Goal: Task Accomplishment & Management: Complete application form

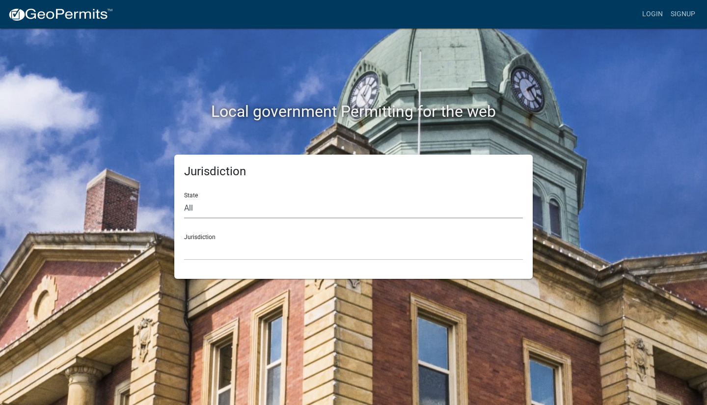
click at [204, 211] on select "All [US_STATE] [US_STATE] [US_STATE] [US_STATE] [US_STATE] [US_STATE] [US_STATE…" at bounding box center [353, 208] width 339 height 20
select select "[US_STATE]"
click at [184, 198] on select "All [US_STATE] [US_STATE] [US_STATE] [US_STATE] [US_STATE] [US_STATE] [US_STATE…" at bounding box center [353, 208] width 339 height 20
click at [237, 254] on select "[GEOGRAPHIC_DATA], [US_STATE] [GEOGRAPHIC_DATA], [US_STATE] [GEOGRAPHIC_DATA], …" at bounding box center [353, 250] width 339 height 20
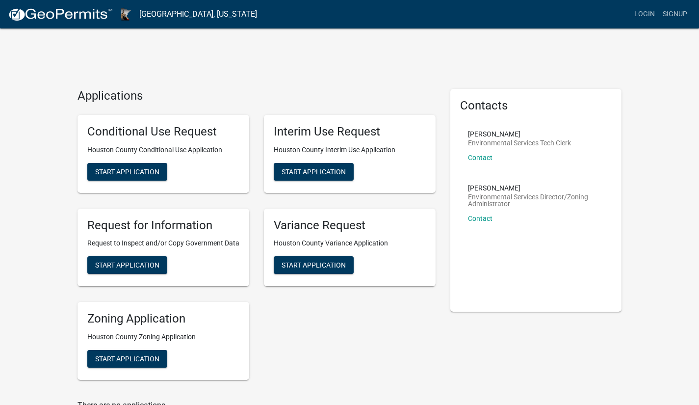
scroll to position [28, 0]
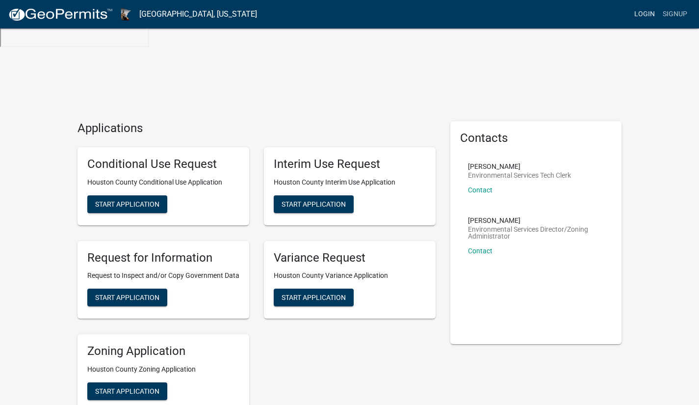
click at [647, 12] on link "Login" at bounding box center [645, 14] width 28 height 19
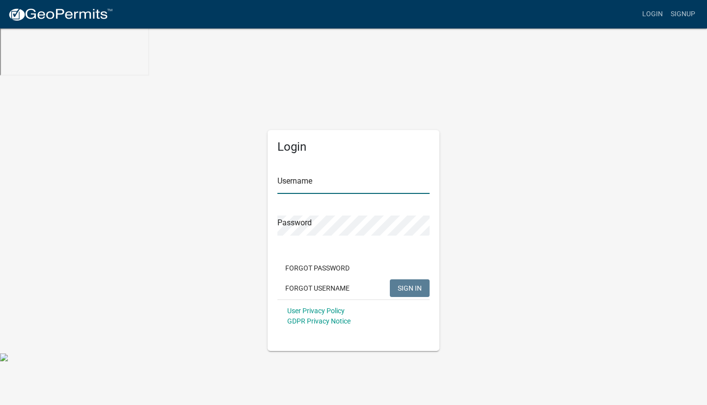
type input "[EMAIL_ADDRESS][DOMAIN_NAME]"
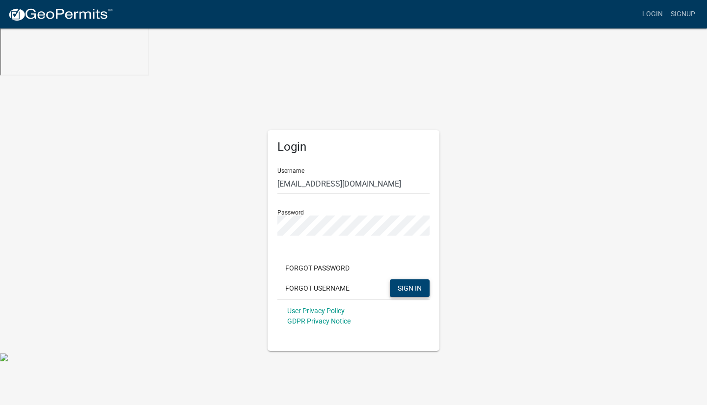
click at [417, 284] on span "SIGN IN" at bounding box center [409, 288] width 24 height 8
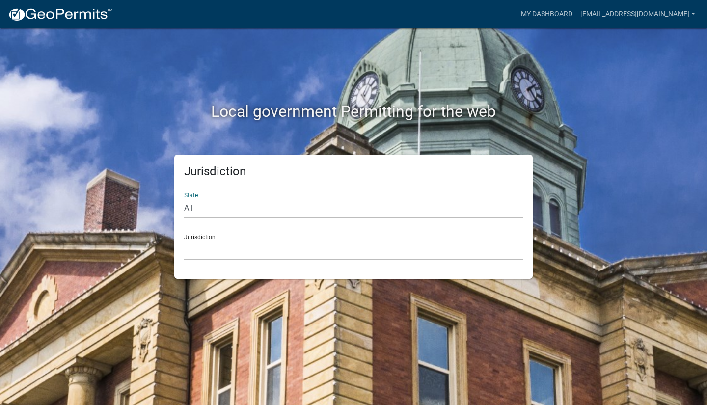
click at [223, 213] on select "All [US_STATE] [US_STATE] [US_STATE] [US_STATE] [US_STATE] [US_STATE] [US_STATE…" at bounding box center [353, 208] width 339 height 20
select select "[US_STATE]"
click at [184, 198] on select "All [US_STATE] [US_STATE] [US_STATE] [US_STATE] [US_STATE] [US_STATE] [US_STATE…" at bounding box center [353, 208] width 339 height 20
click at [261, 255] on select "[GEOGRAPHIC_DATA], [US_STATE] [GEOGRAPHIC_DATA], [US_STATE] [GEOGRAPHIC_DATA], …" at bounding box center [353, 250] width 339 height 20
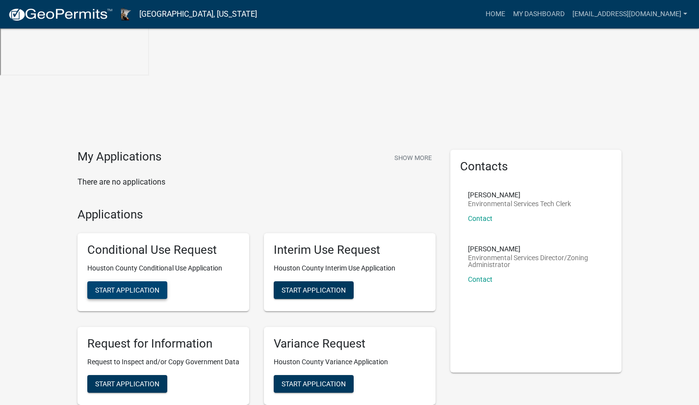
click at [142, 286] on span "Start Application" at bounding box center [127, 290] width 64 height 8
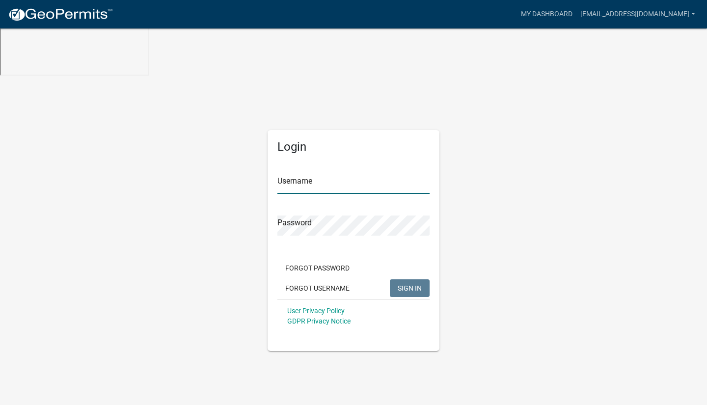
type input "[EMAIL_ADDRESS][DOMAIN_NAME]"
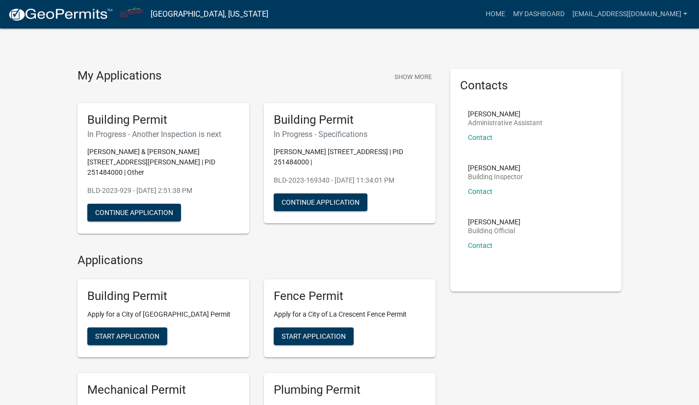
scroll to position [82, 0]
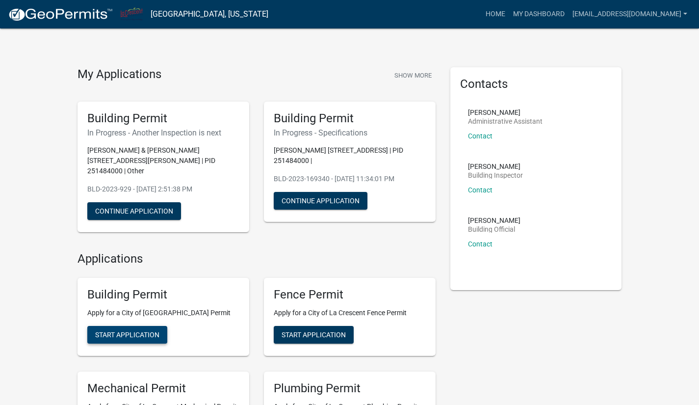
click at [135, 331] on span "Start Application" at bounding box center [127, 335] width 64 height 8
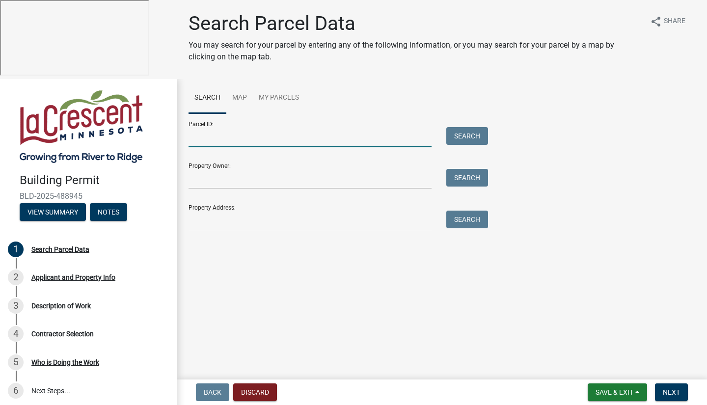
click at [283, 137] on input "Parcel ID:" at bounding box center [309, 137] width 243 height 20
click at [275, 185] on input "Property Owner:" at bounding box center [309, 179] width 243 height 20
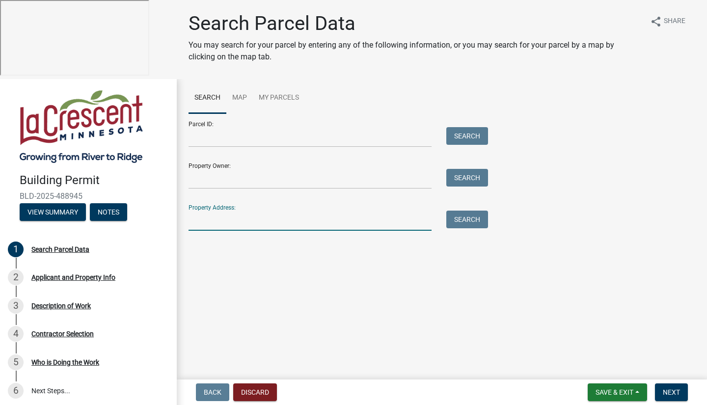
click at [273, 224] on input "Property Address:" at bounding box center [309, 221] width 243 height 20
click at [472, 221] on button "Search" at bounding box center [467, 220] width 42 height 18
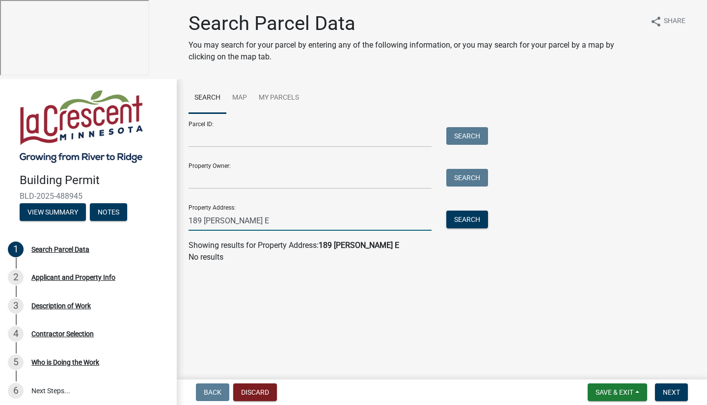
click at [320, 225] on input "189 [PERSON_NAME] E" at bounding box center [309, 221] width 243 height 20
click at [461, 219] on button "Search" at bounding box center [467, 220] width 42 height 18
click at [330, 225] on input "189 [PERSON_NAME]" at bounding box center [309, 221] width 243 height 20
click at [212, 220] on input "189 [PERSON_NAME]" at bounding box center [309, 221] width 243 height 20
type input "[STREET_ADDRESS]"
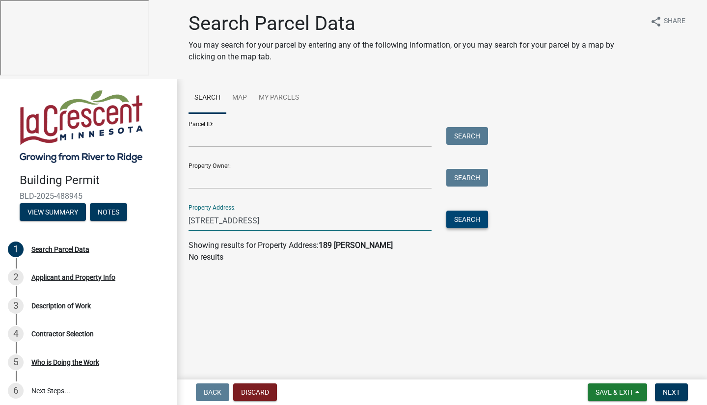
click at [475, 218] on button "Search" at bounding box center [467, 220] width 42 height 18
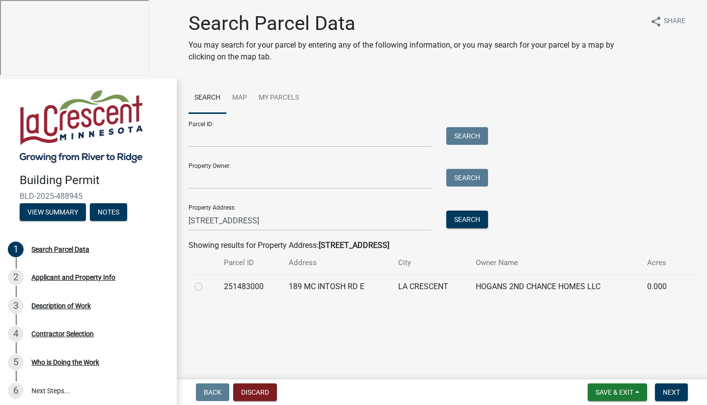
click at [206, 281] on label at bounding box center [206, 281] width 0 height 0
click at [206, 287] on input "radio" at bounding box center [209, 284] width 6 height 6
radio input "true"
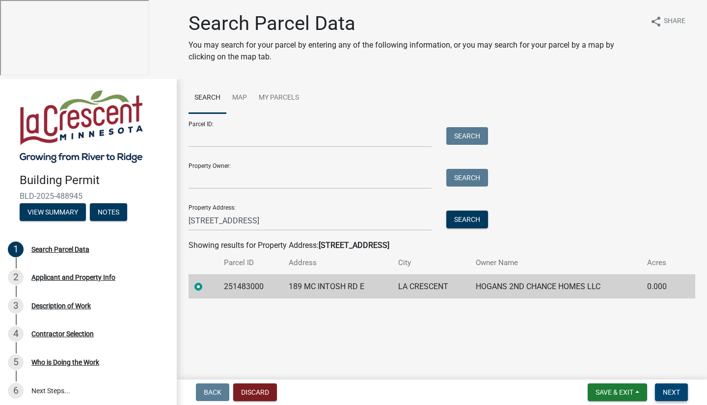
click at [670, 391] on span "Next" at bounding box center [670, 392] width 17 height 8
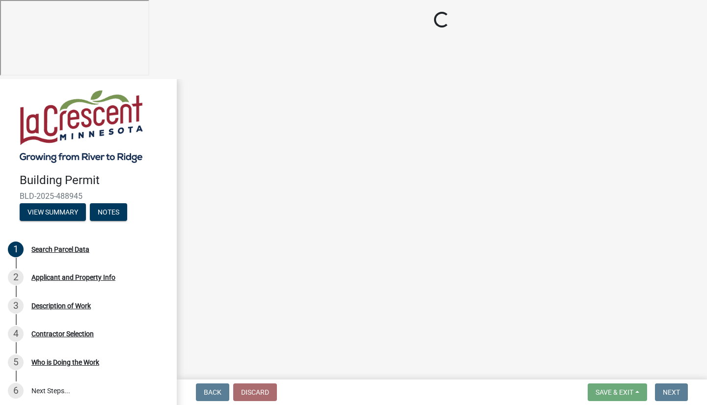
select select "e838c9e2-1e6e-4405-bddc-a3335cd38b08"
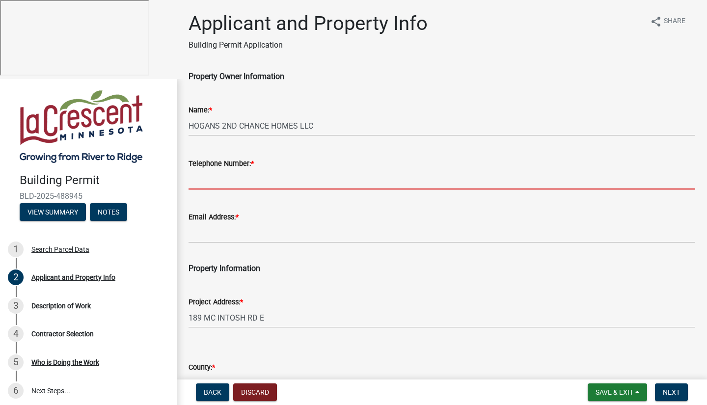
click at [261, 173] on input "Telephone Number: *" at bounding box center [441, 179] width 506 height 20
type input "5074585318"
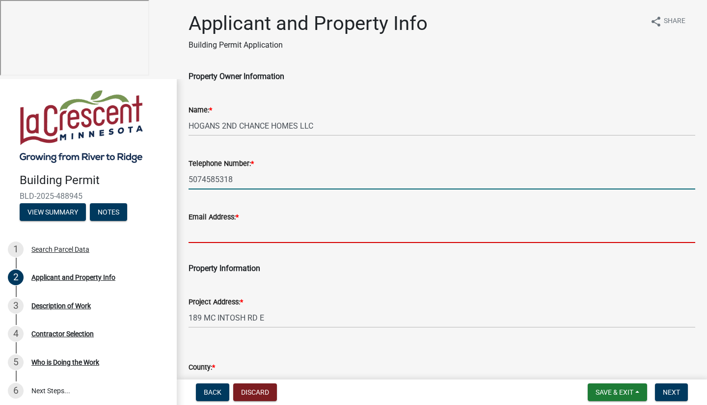
type input "[EMAIL_ADDRESS][DOMAIN_NAME]"
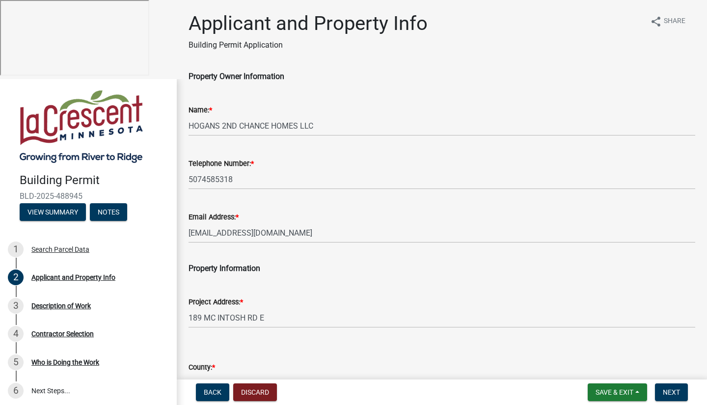
click at [292, 284] on div "Project Address: * [STREET_ADDRESS]" at bounding box center [441, 305] width 506 height 46
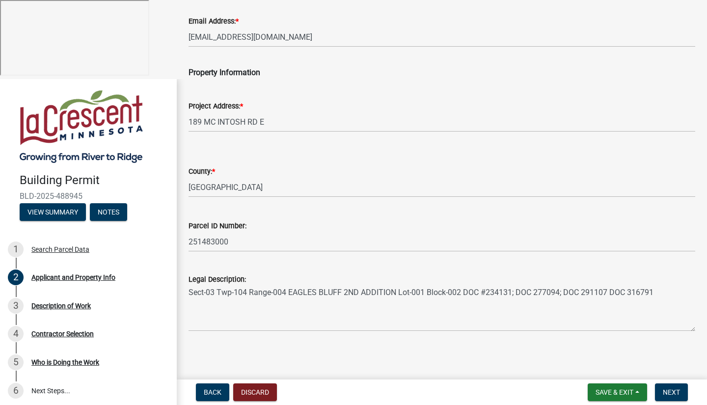
scroll to position [198, 0]
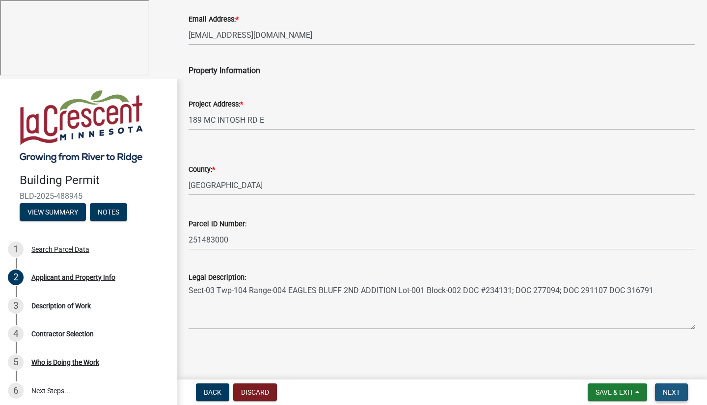
click at [672, 389] on span "Next" at bounding box center [670, 392] width 17 height 8
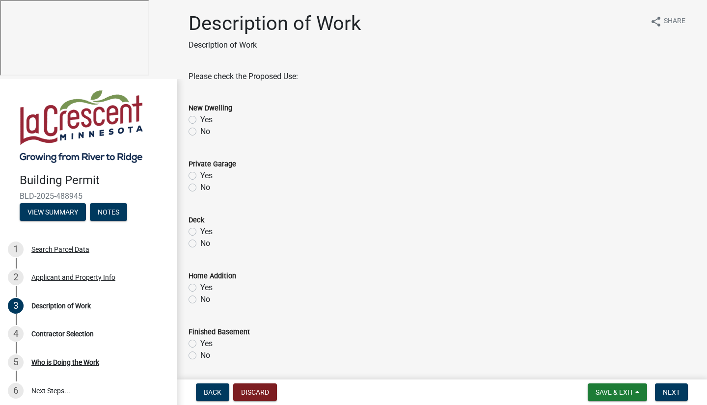
click at [200, 131] on label "No" at bounding box center [205, 132] width 10 height 12
click at [200, 131] on input "No" at bounding box center [203, 129] width 6 height 6
radio input "true"
click at [200, 186] on label "No" at bounding box center [205, 188] width 10 height 12
click at [200, 186] on input "No" at bounding box center [203, 185] width 6 height 6
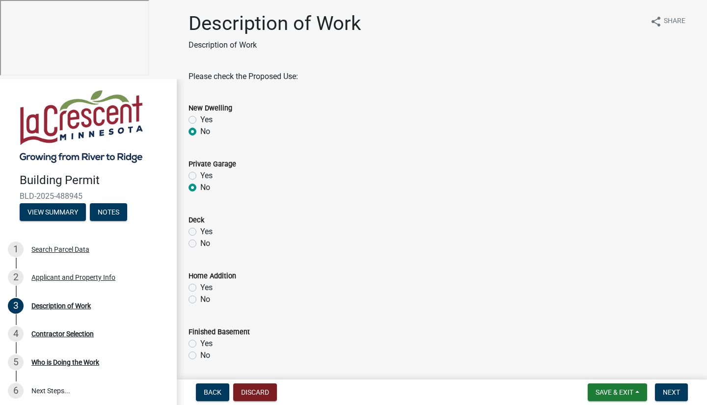
radio input "true"
click at [200, 244] on label "No" at bounding box center [205, 244] width 10 height 12
click at [200, 244] on input "No" at bounding box center [203, 241] width 6 height 6
radio input "true"
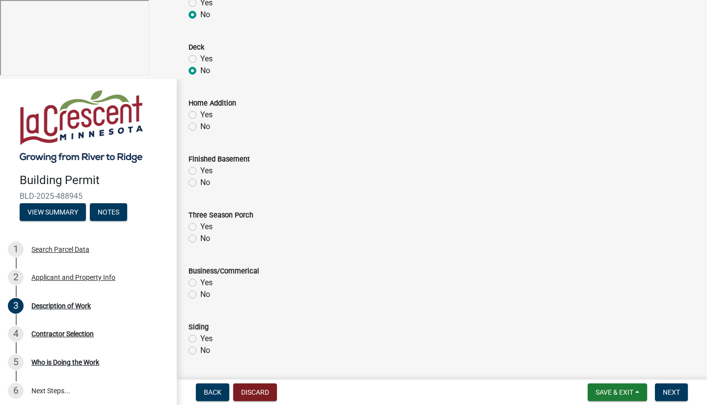
scroll to position [179, 0]
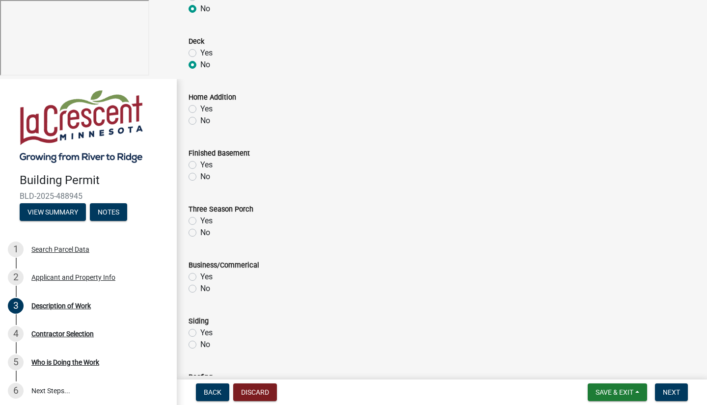
click at [200, 122] on label "No" at bounding box center [205, 121] width 10 height 12
click at [200, 121] on input "No" at bounding box center [203, 118] width 6 height 6
radio input "true"
click at [200, 164] on label "Yes" at bounding box center [206, 165] width 12 height 12
click at [200, 164] on input "Yes" at bounding box center [203, 162] width 6 height 6
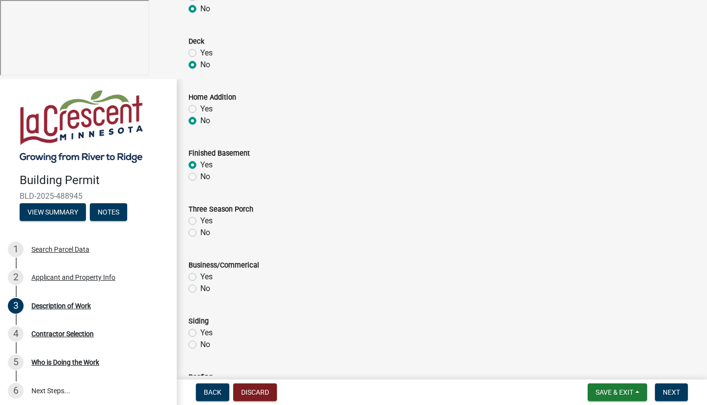
radio input "true"
click at [200, 236] on label "No" at bounding box center [205, 233] width 10 height 12
click at [200, 233] on input "No" at bounding box center [203, 230] width 6 height 6
radio input "true"
click at [193, 216] on div "Yes" at bounding box center [441, 221] width 506 height 12
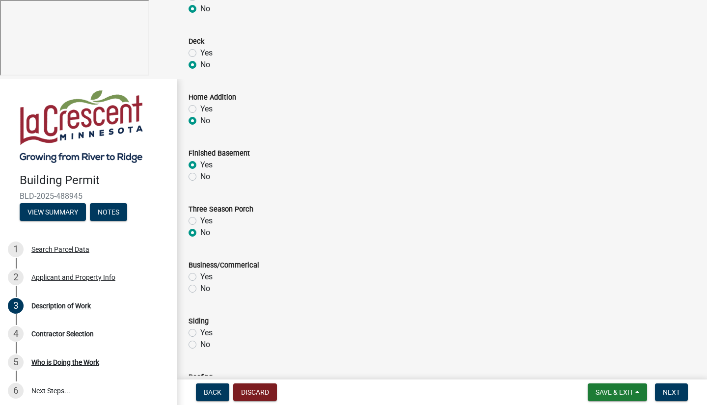
click at [200, 220] on label "Yes" at bounding box center [206, 221] width 12 height 12
click at [200, 220] on input "Yes" at bounding box center [203, 218] width 6 height 6
radio input "true"
click at [200, 231] on label "No" at bounding box center [205, 233] width 10 height 12
click at [200, 231] on input "No" at bounding box center [203, 230] width 6 height 6
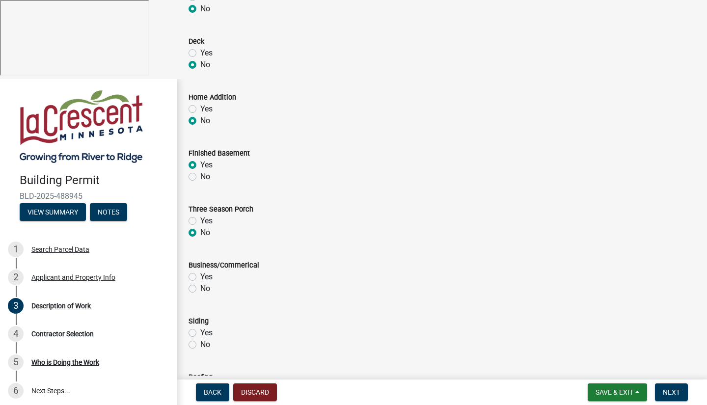
radio input "true"
click at [200, 177] on label "No" at bounding box center [205, 177] width 10 height 12
click at [200, 177] on input "No" at bounding box center [203, 174] width 6 height 6
radio input "true"
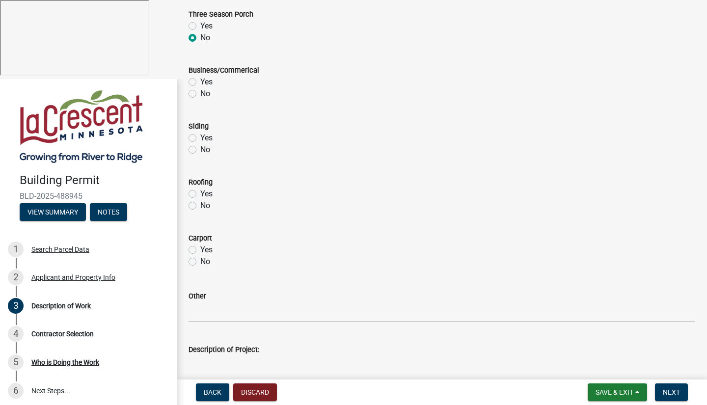
scroll to position [376, 0]
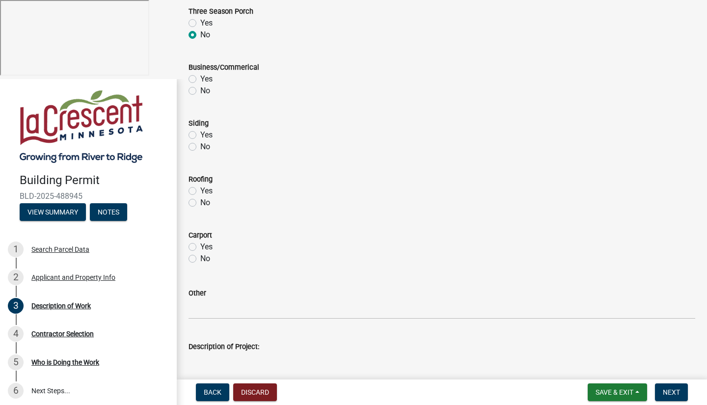
click at [200, 146] on label "No" at bounding box center [205, 147] width 10 height 12
click at [200, 146] on input "No" at bounding box center [203, 144] width 6 height 6
radio input "true"
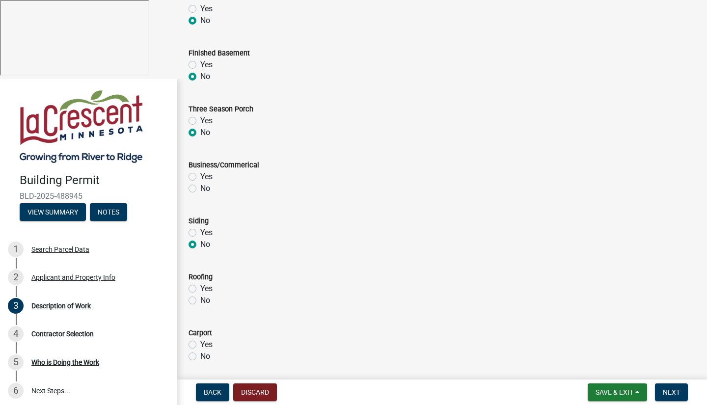
scroll to position [291, 0]
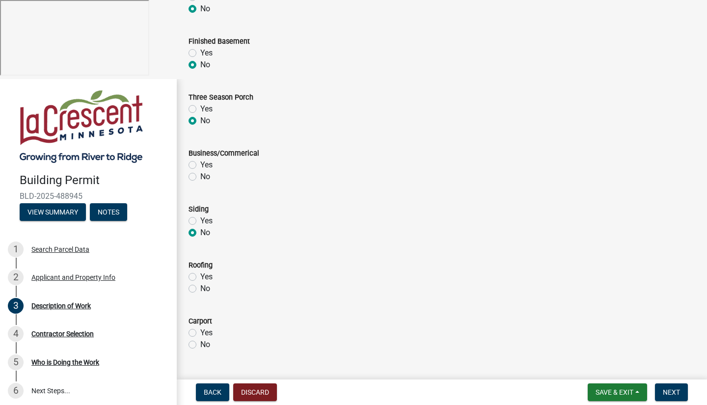
click at [200, 178] on label "No" at bounding box center [205, 177] width 10 height 12
click at [200, 177] on input "No" at bounding box center [203, 174] width 6 height 6
radio input "true"
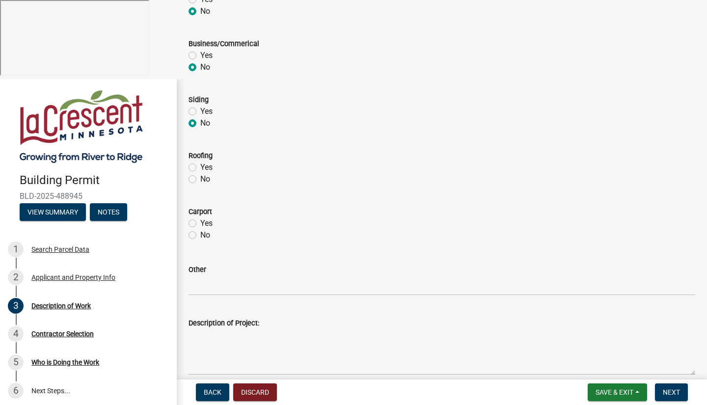
scroll to position [438, 0]
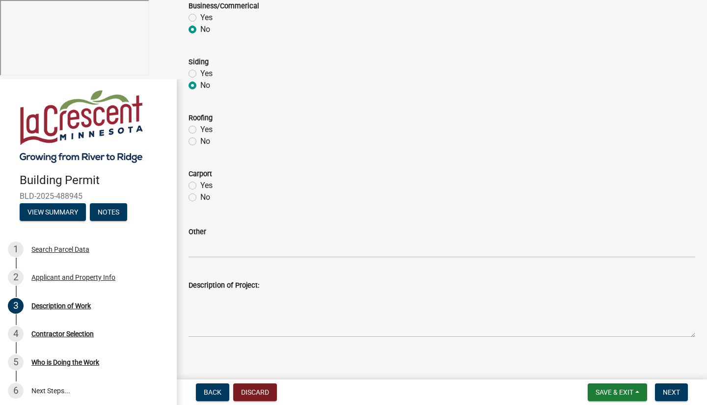
click at [200, 141] on label "No" at bounding box center [205, 141] width 10 height 12
click at [200, 141] on input "No" at bounding box center [203, 138] width 6 height 6
radio input "true"
click at [200, 196] on label "No" at bounding box center [205, 197] width 10 height 12
click at [200, 196] on input "No" at bounding box center [203, 194] width 6 height 6
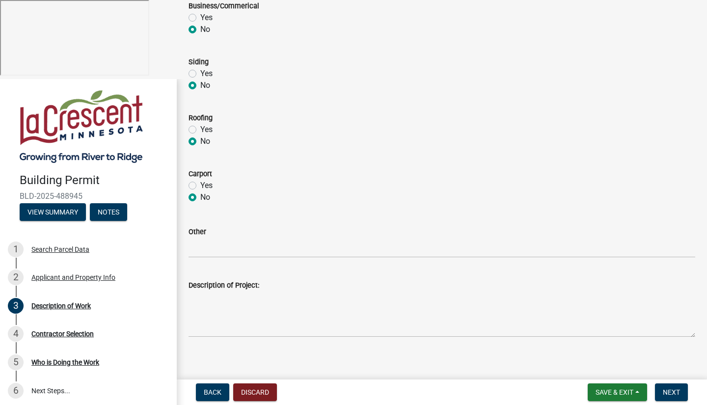
radio input "true"
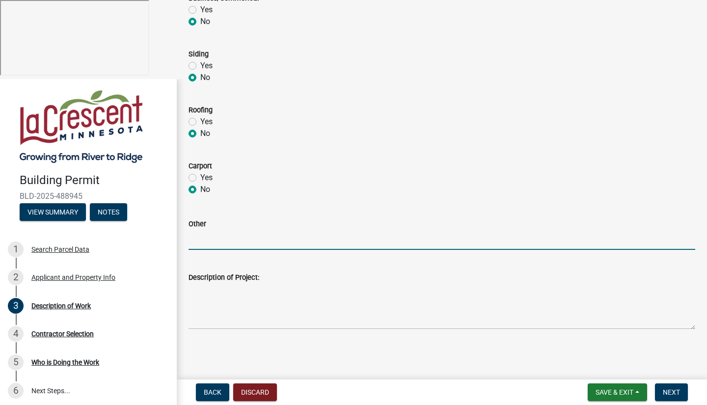
click at [272, 243] on input "Other" at bounding box center [441, 240] width 506 height 20
type input "New Kitchen, New Bathrooms, New Flooring, Possibly new windows and siding,"
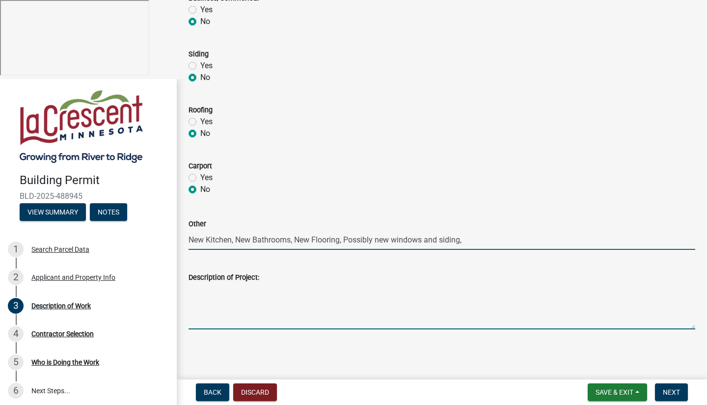
click at [261, 313] on textarea "Description of Project:" at bounding box center [441, 306] width 506 height 46
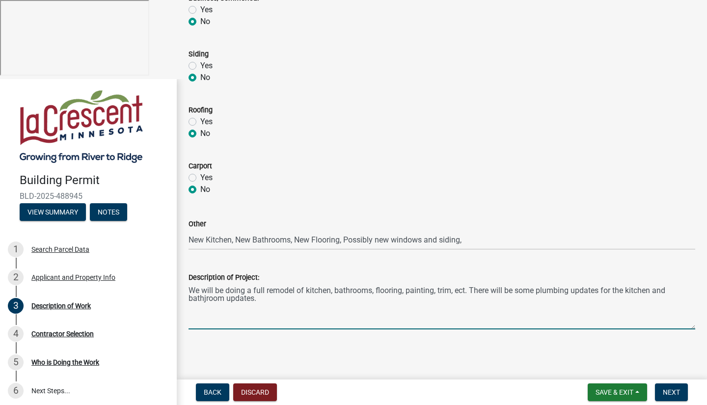
click at [208, 298] on textarea "We will be doing a full remodel of kitchen, bathrooms, flooring, painting, trim…" at bounding box center [441, 306] width 506 height 46
type textarea "We will be doing a full remodel of kitchen, bathrooms, flooring, painting, trim…"
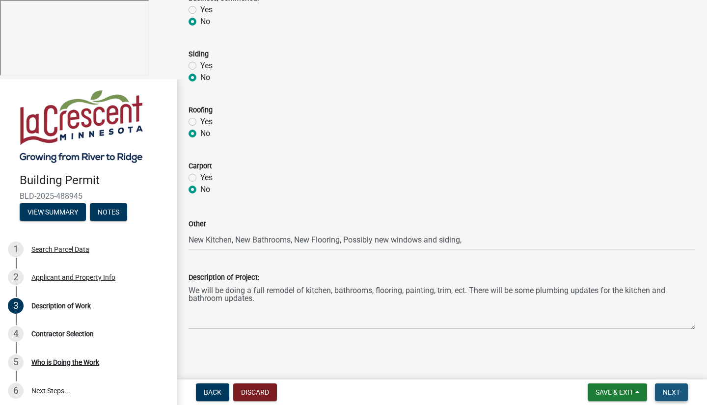
click at [675, 390] on span "Next" at bounding box center [670, 392] width 17 height 8
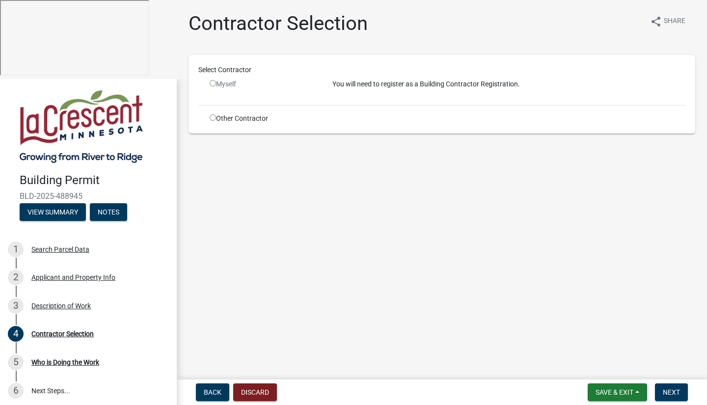
click at [213, 84] on input "radio" at bounding box center [213, 83] width 6 height 6
click at [212, 86] on input "radio" at bounding box center [213, 83] width 6 height 6
click at [212, 84] on input "radio" at bounding box center [213, 83] width 6 height 6
radio input "false"
click at [212, 119] on input "radio" at bounding box center [213, 117] width 6 height 6
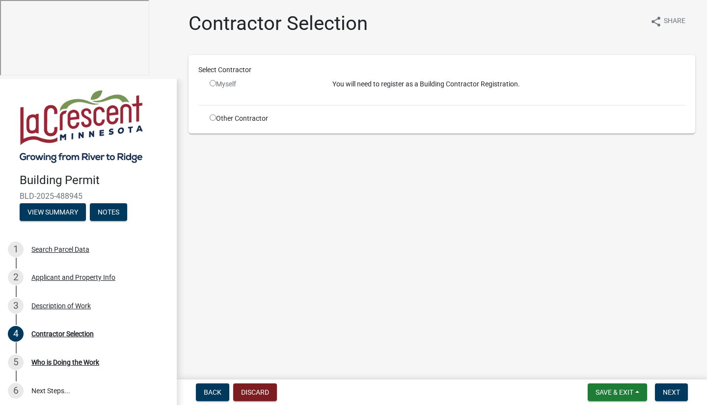
radio input "true"
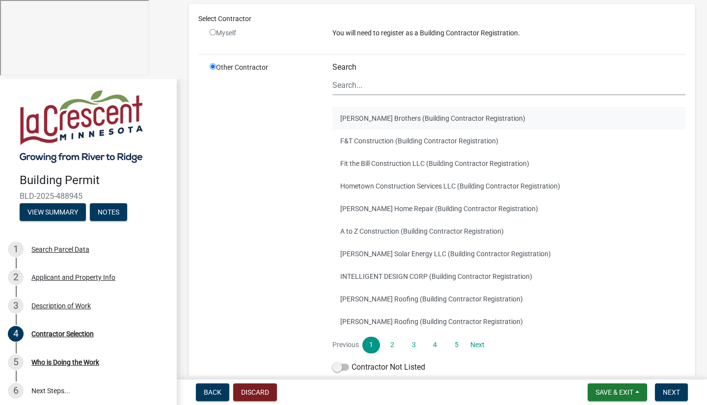
scroll to position [77, 0]
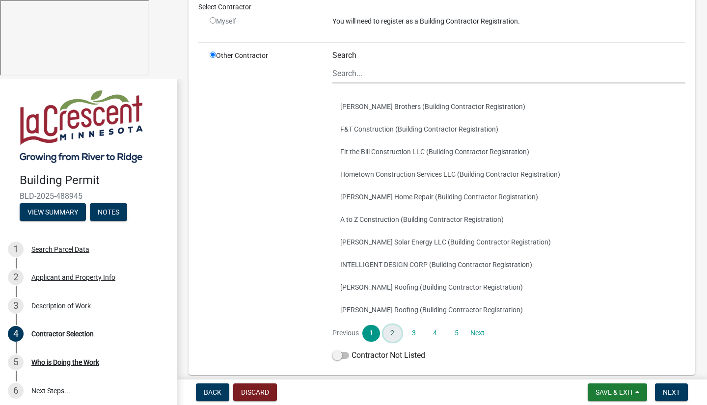
click at [395, 334] on link "2" at bounding box center [392, 333] width 18 height 17
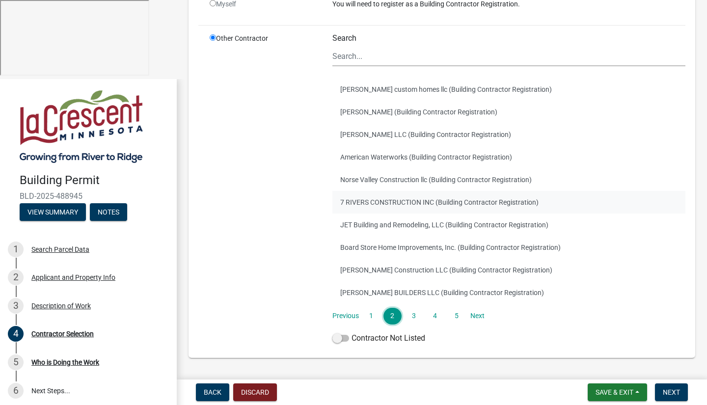
scroll to position [122, 0]
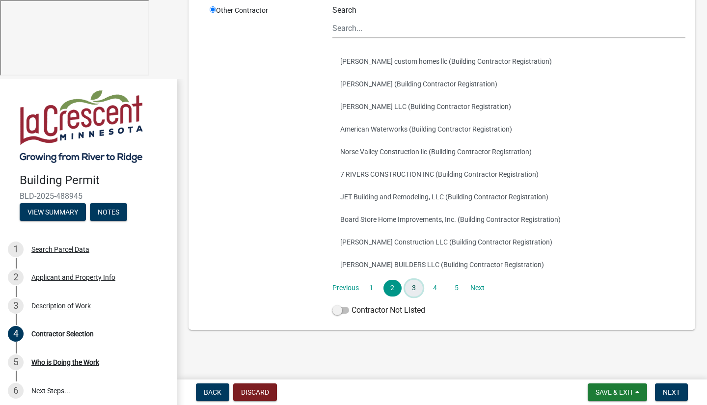
click at [417, 288] on link "3" at bounding box center [414, 288] width 18 height 17
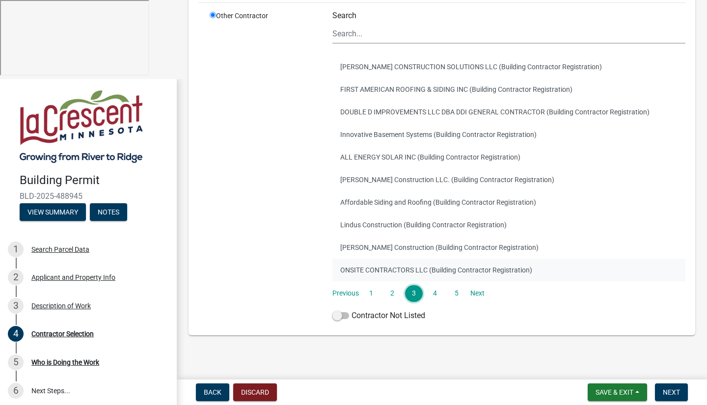
scroll to position [116, 0]
click at [436, 295] on link "4" at bounding box center [435, 293] width 18 height 17
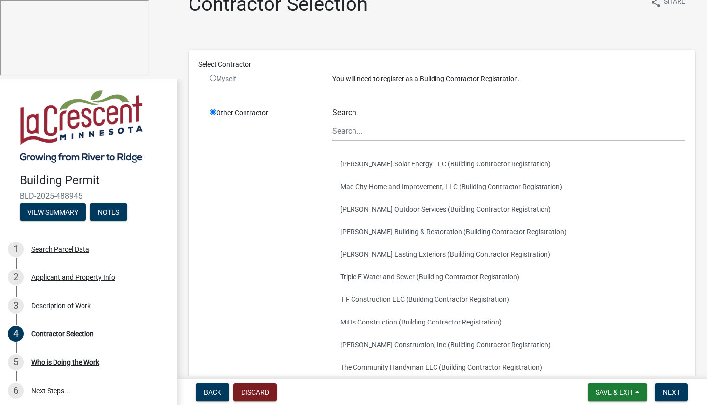
scroll to position [26, 0]
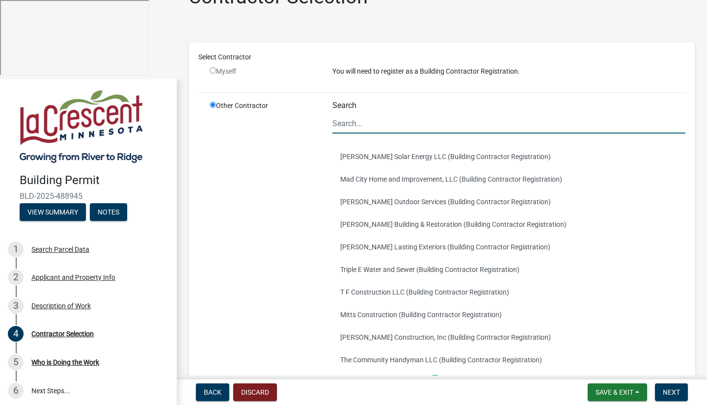
click at [377, 120] on input "Search" at bounding box center [508, 123] width 353 height 20
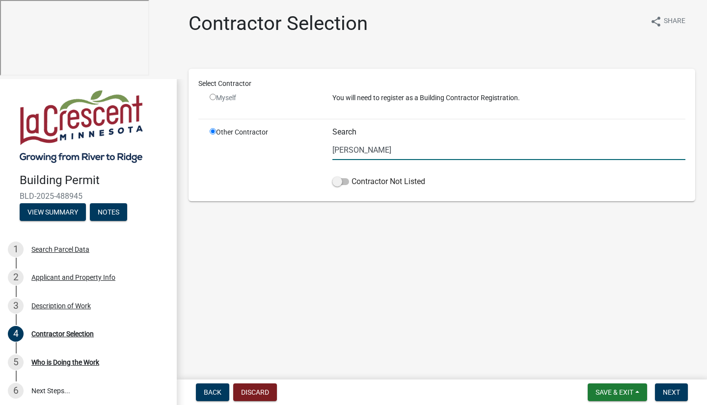
scroll to position [0, 0]
click at [345, 181] on span at bounding box center [340, 181] width 17 height 7
click at [351, 176] on input "Contractor Not Listed" at bounding box center [351, 176] width 0 height 0
click at [371, 148] on input "[PERSON_NAME]" at bounding box center [508, 150] width 353 height 20
type input "[PERSON_NAME] 2nd Chance Homes, LLC"
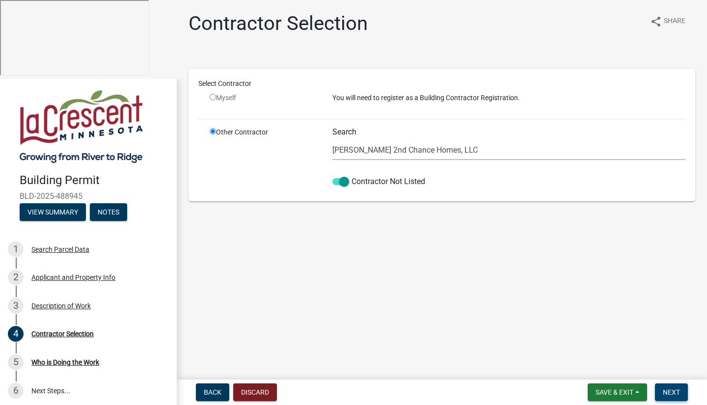
click at [668, 390] on span "Next" at bounding box center [670, 392] width 17 height 8
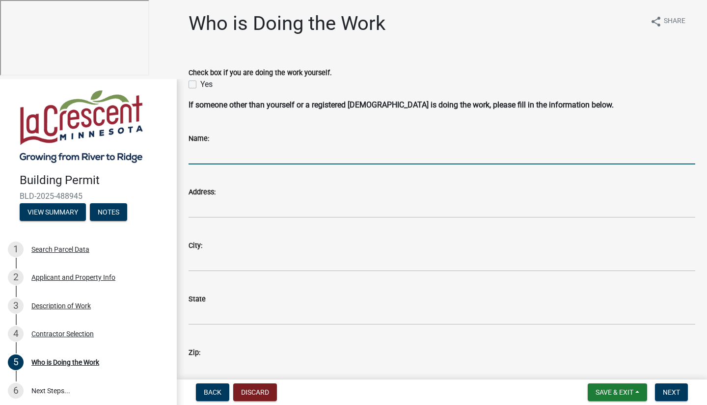
click at [251, 155] on input "Name:" at bounding box center [441, 154] width 506 height 20
type input "[PERSON_NAME]"
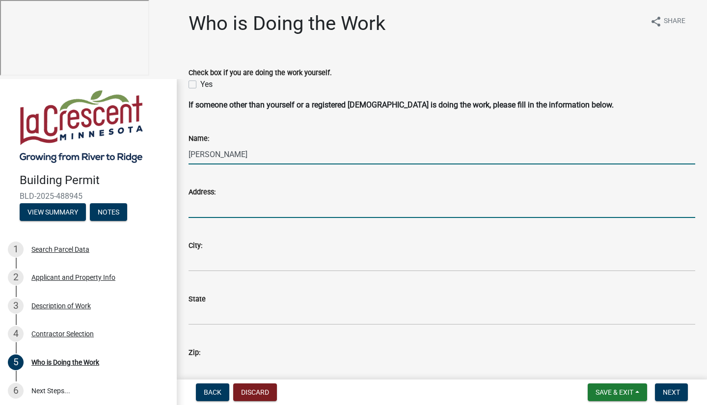
type input "[STREET_ADDRESS][PERSON_NAME]"
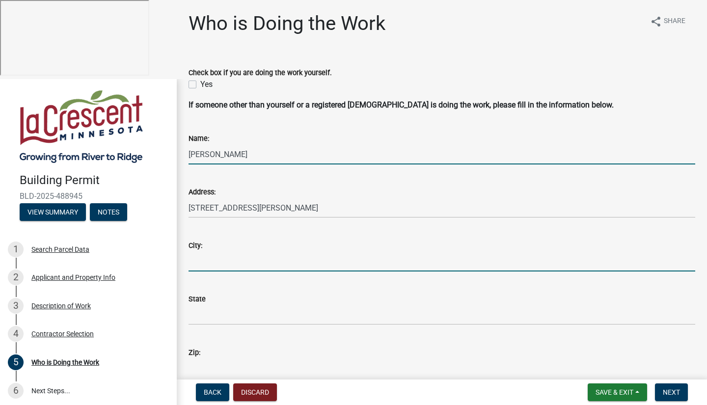
type input "La Crescent"
type input "MN"
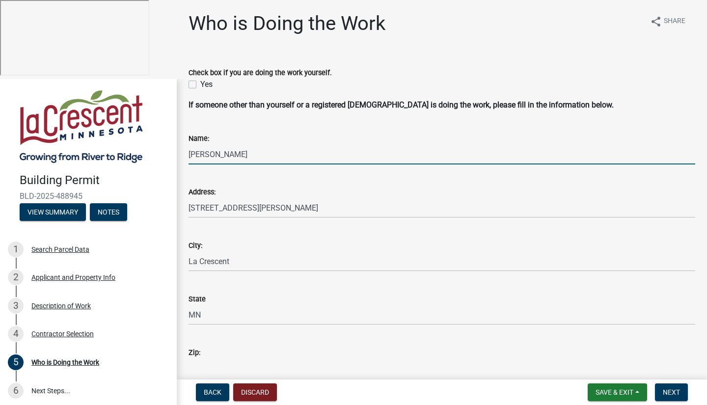
type input "55947-9699"
type input "5074586677"
type input "[EMAIL_ADDRESS][DOMAIN_NAME]"
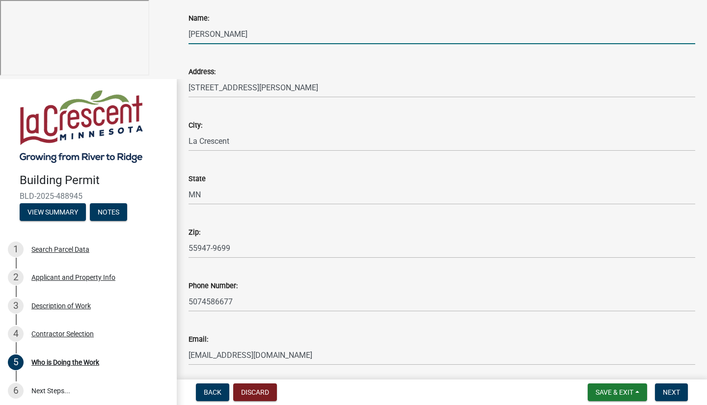
scroll to position [156, 0]
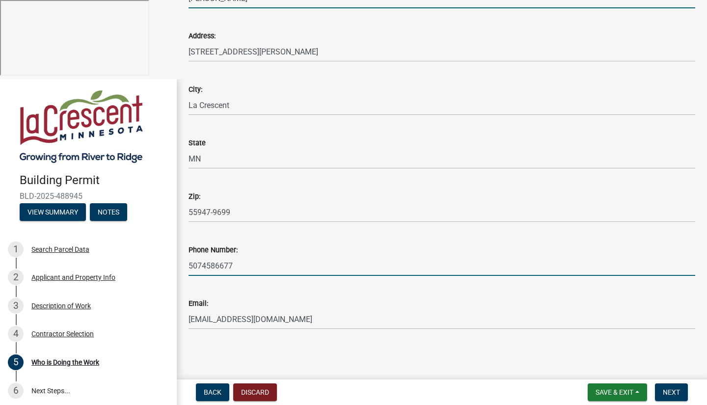
click at [284, 259] on input "5074586677" at bounding box center [441, 266] width 506 height 20
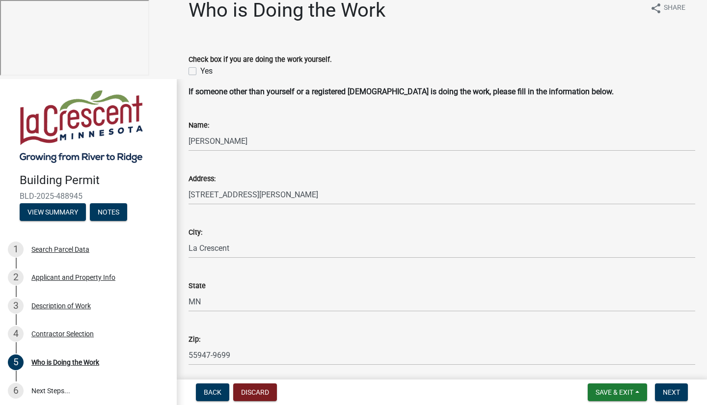
scroll to position [0, 0]
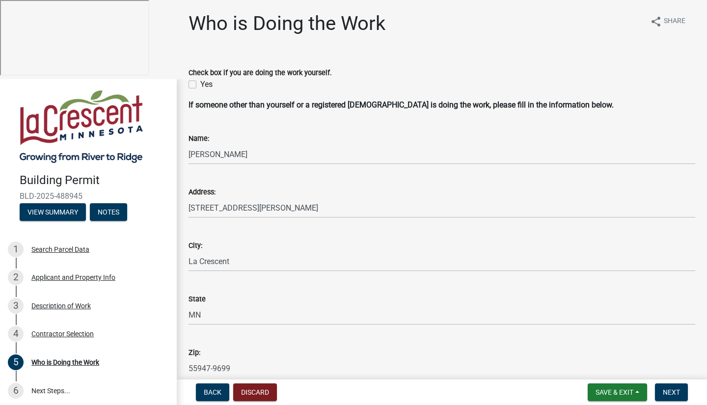
type input "507458"
drag, startPoint x: 193, startPoint y: 81, endPoint x: 198, endPoint y: 92, distance: 11.6
click at [200, 81] on label "Yes" at bounding box center [206, 85] width 12 height 12
click at [200, 81] on input "Yes" at bounding box center [203, 82] width 6 height 6
checkbox input "true"
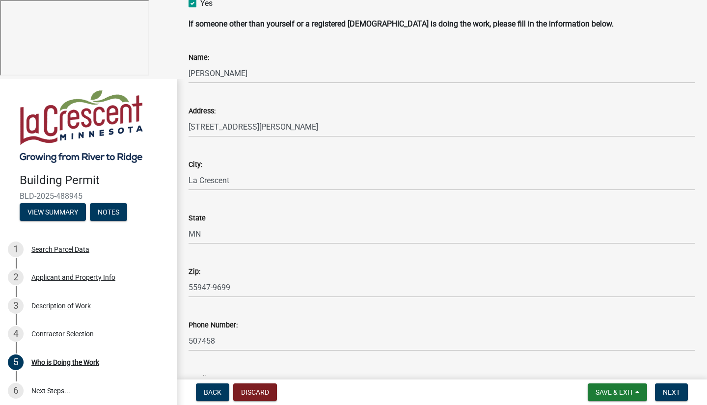
scroll to position [86, 0]
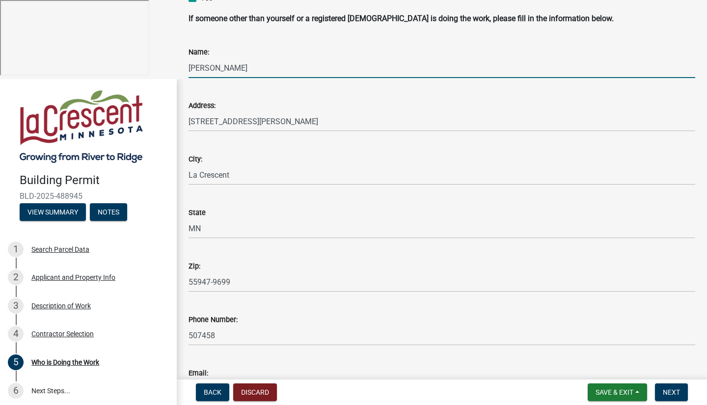
drag, startPoint x: 252, startPoint y: 67, endPoint x: 161, endPoint y: 67, distance: 90.8
click at [161, 79] on div "Building Permit BLD-2025-488945 View Summary Notes 1 Search Parcel Data 2 Appli…" at bounding box center [353, 281] width 707 height 405
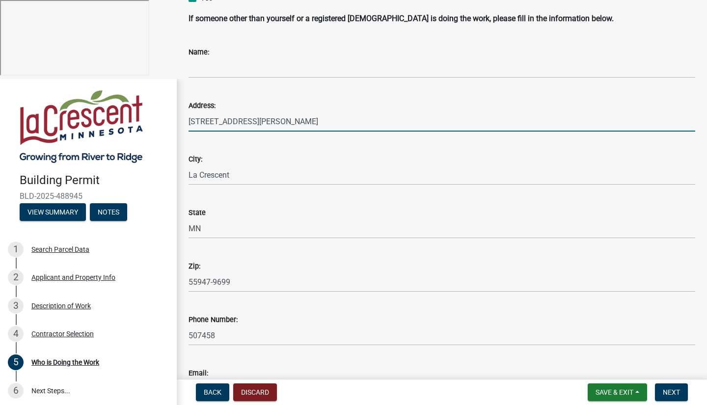
drag, startPoint x: 272, startPoint y: 120, endPoint x: 175, endPoint y: 112, distance: 97.5
click at [175, 112] on div "Building Permit BLD-2025-488945 View Summary Notes 1 Search Parcel Data 2 Appli…" at bounding box center [353, 281] width 707 height 405
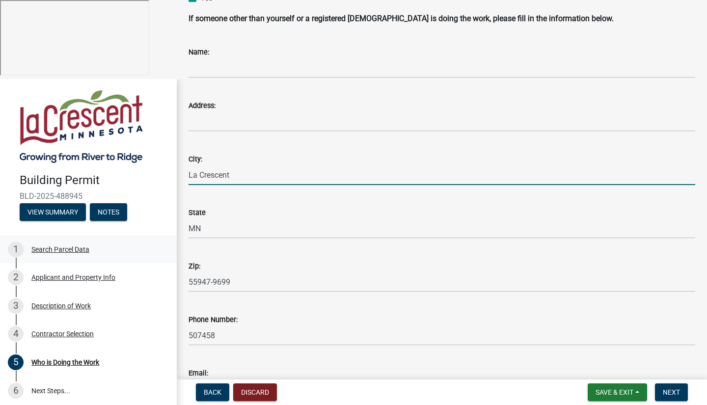
drag, startPoint x: 251, startPoint y: 172, endPoint x: 168, endPoint y: 174, distance: 83.4
click at [168, 173] on div "Building Permit BLD-2025-488945 View Summary Notes 1 Search Parcel Data 2 Appli…" at bounding box center [353, 281] width 707 height 405
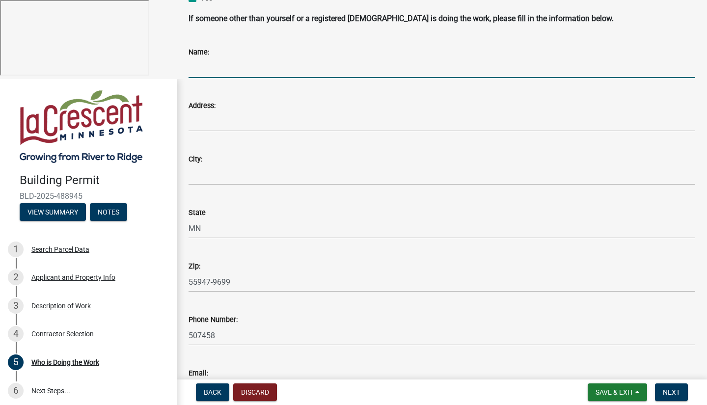
click at [228, 67] on input "Name:" at bounding box center [441, 68] width 506 height 20
type input "[PERSON_NAME] 2nd Chance Homes, LLC"
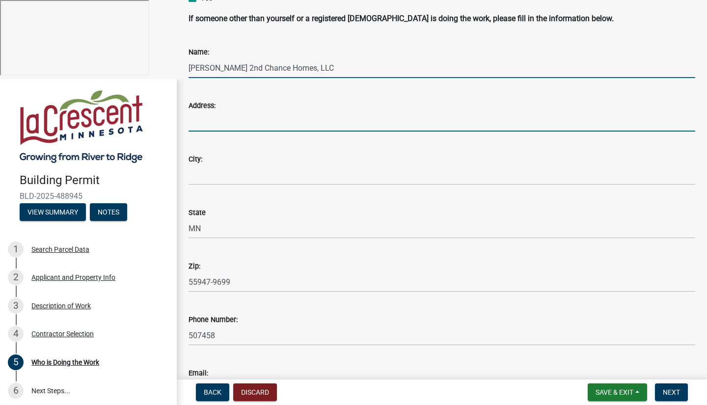
click at [352, 121] on input "Address:" at bounding box center [441, 121] width 506 height 20
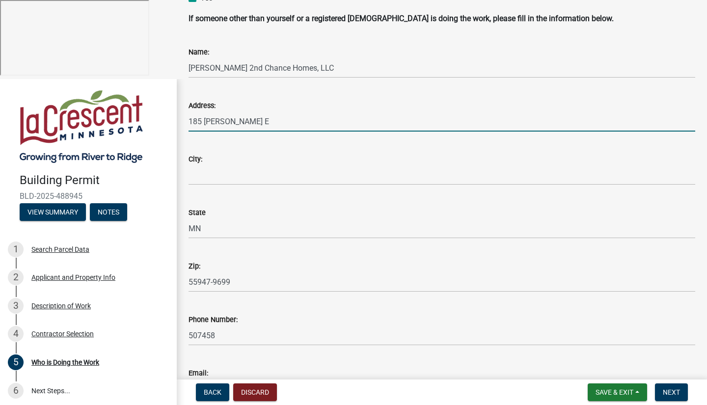
type input "185 [PERSON_NAME] E"
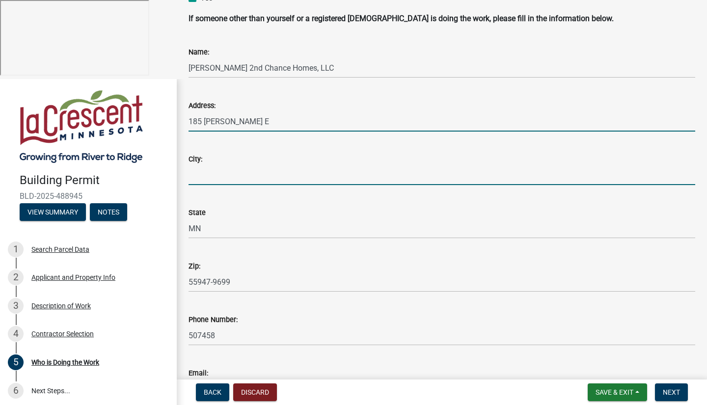
click at [241, 174] on input "City:" at bounding box center [441, 175] width 506 height 20
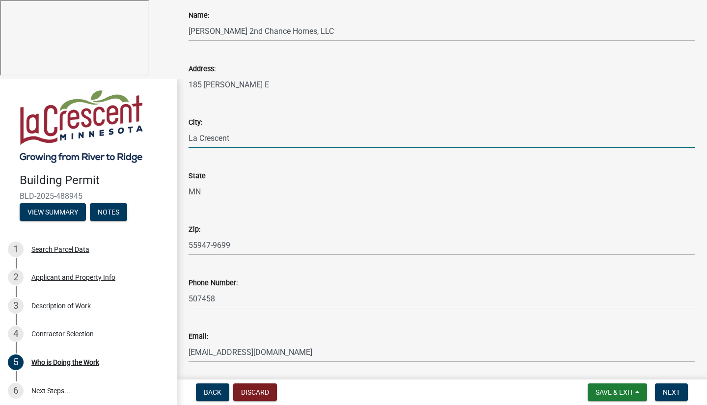
scroll to position [156, 0]
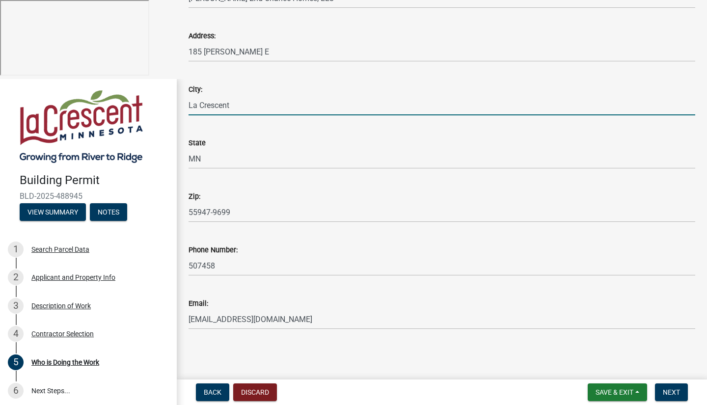
type input "La Crescent"
click at [293, 265] on input "507458" at bounding box center [441, 266] width 506 height 20
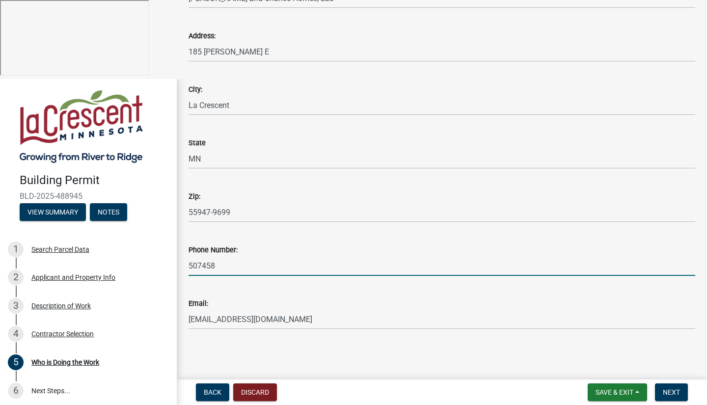
type input "5074585318"
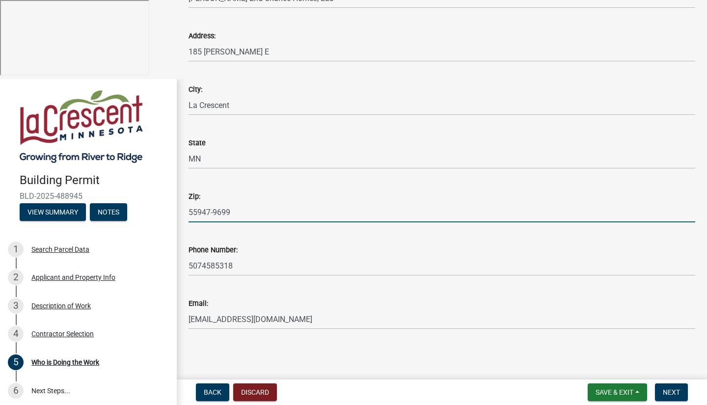
click at [276, 209] on input "55947-9699" at bounding box center [441, 212] width 506 height 20
type input "55947"
click at [432, 238] on div "Phone Number: [PHONE_NUMBER]" at bounding box center [441, 253] width 506 height 46
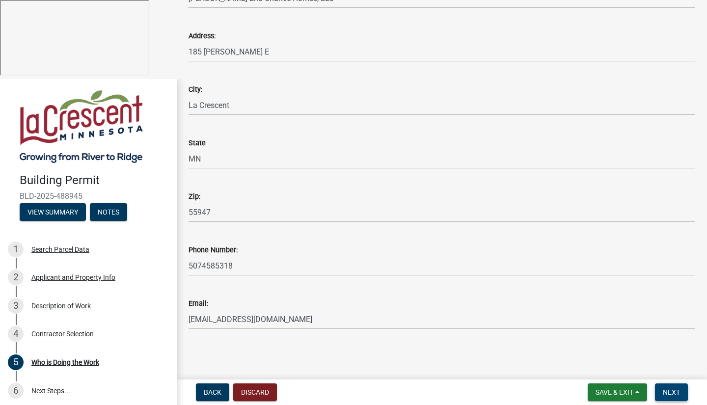
click at [667, 397] on button "Next" at bounding box center [671, 392] width 33 height 18
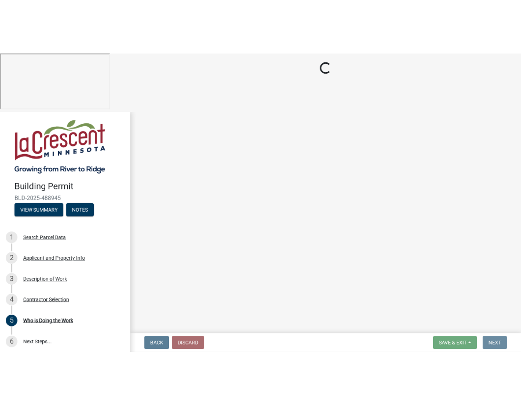
scroll to position [0, 0]
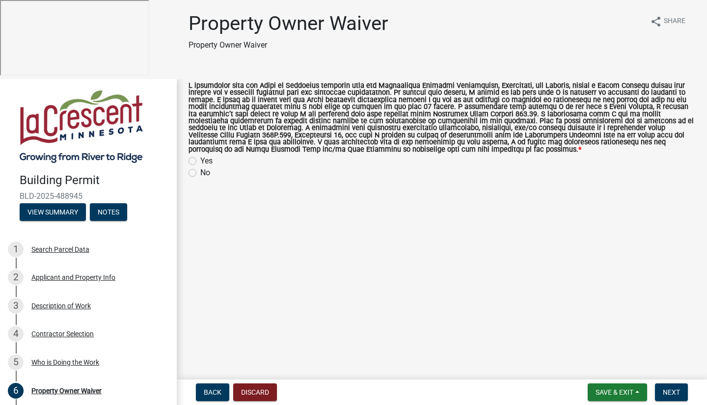
click at [200, 161] on label "Yes" at bounding box center [206, 161] width 12 height 12
click at [200, 161] on input "Yes" at bounding box center [203, 158] width 6 height 6
radio input "true"
click at [667, 396] on span "Next" at bounding box center [670, 392] width 17 height 8
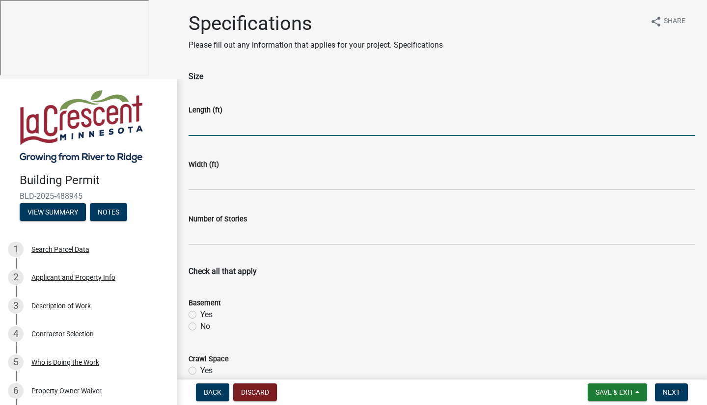
click at [290, 130] on input "text" at bounding box center [441, 126] width 506 height 20
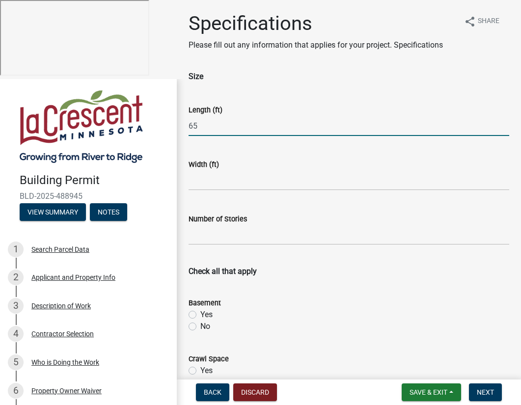
type input "65"
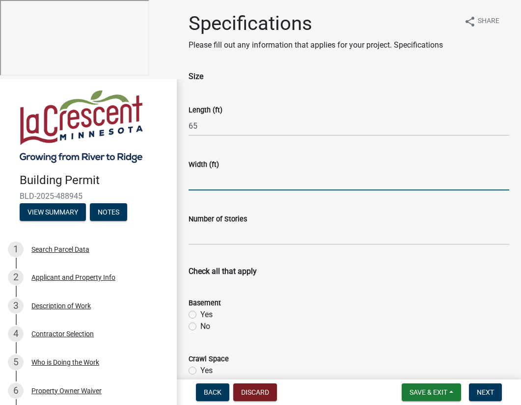
click at [292, 178] on input "text" at bounding box center [348, 180] width 320 height 20
type input "30"
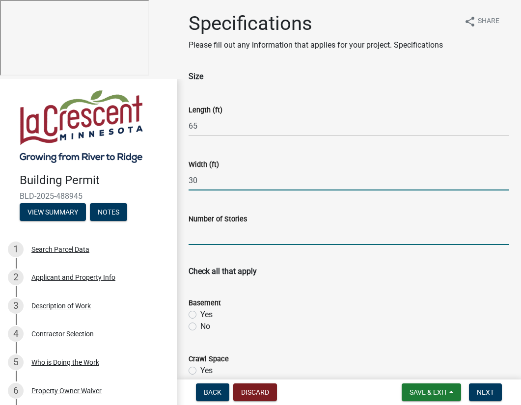
click at [339, 231] on input "text" at bounding box center [348, 235] width 320 height 20
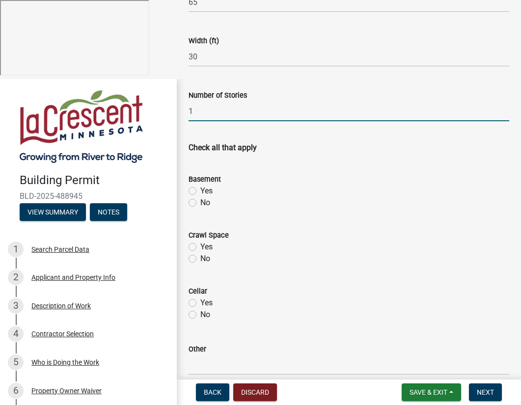
scroll to position [126, 0]
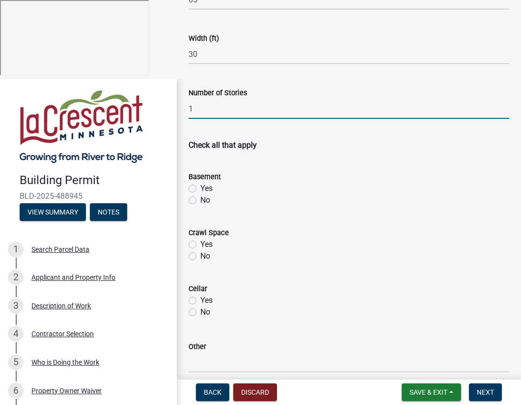
type input "1"
click at [200, 188] on label "Yes" at bounding box center [206, 189] width 12 height 12
click at [200, 188] on input "Yes" at bounding box center [203, 186] width 6 height 6
radio input "true"
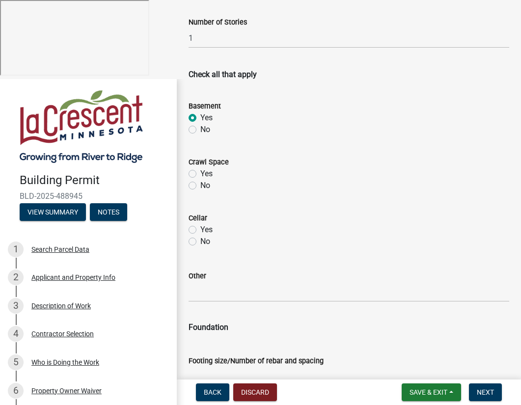
scroll to position [203, 0]
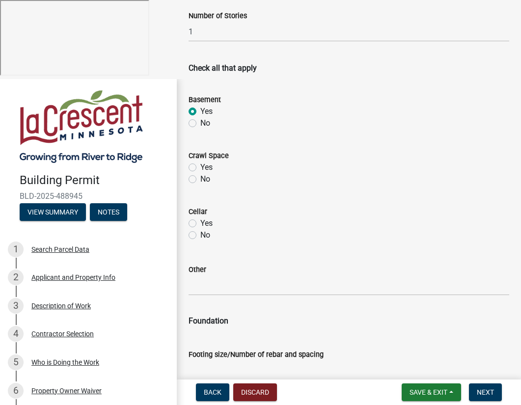
click at [200, 179] on label "No" at bounding box center [205, 179] width 10 height 12
click at [200, 179] on input "No" at bounding box center [203, 176] width 6 height 6
radio input "true"
click at [200, 235] on label "No" at bounding box center [205, 235] width 10 height 12
click at [200, 235] on input "No" at bounding box center [203, 232] width 6 height 6
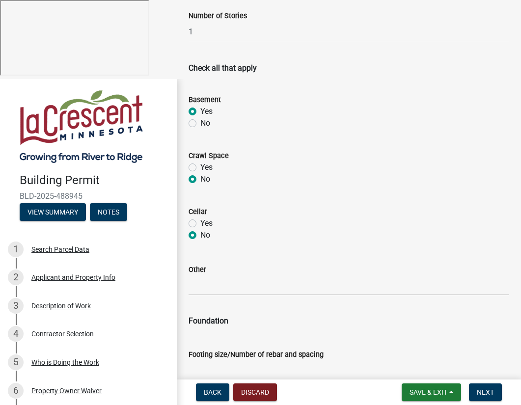
radio input "true"
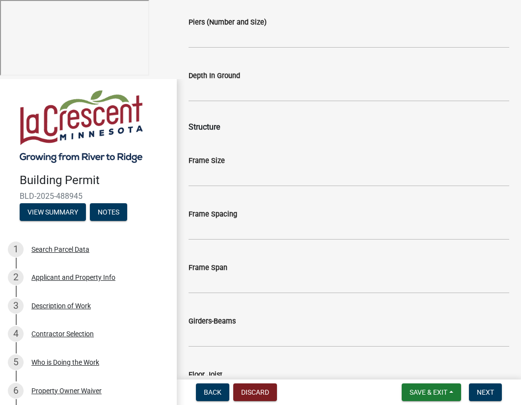
scroll to position [643, 0]
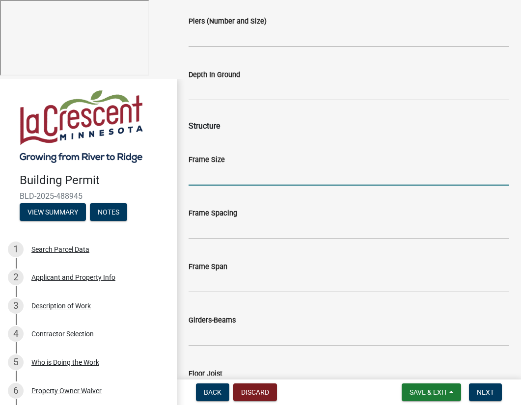
click at [227, 178] on input "Frame Size" at bounding box center [348, 175] width 320 height 20
type input "65"
click at [229, 232] on input "Frame Spacing" at bounding box center [348, 229] width 320 height 20
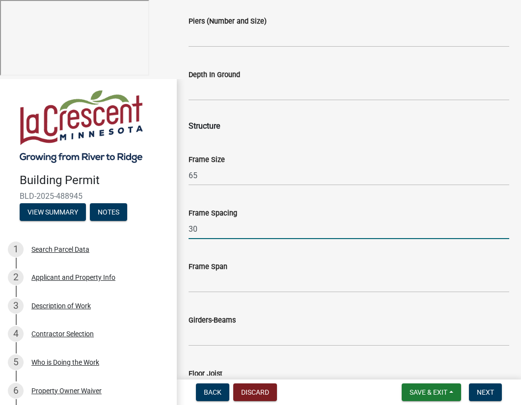
type input "3"
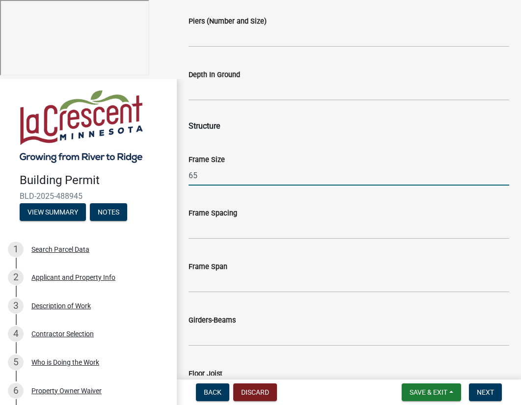
drag, startPoint x: 193, startPoint y: 175, endPoint x: 175, endPoint y: 175, distance: 17.7
click at [175, 175] on div "Building Permit BLD-2025-488945 View Summary Notes 1 Search Parcel Data 2 Appli…" at bounding box center [260, 281] width 521 height 405
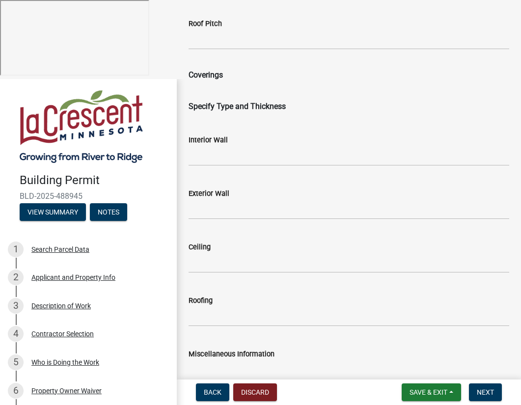
scroll to position [1327, 0]
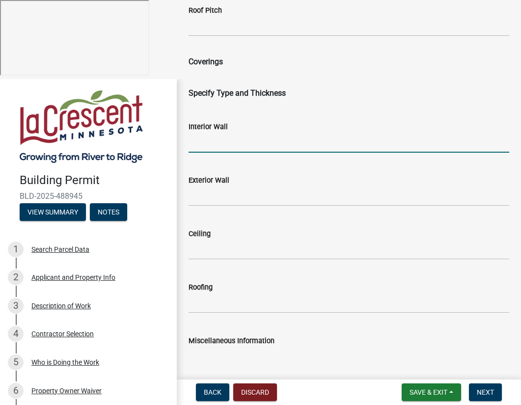
click at [265, 144] on input "Interior Wall" at bounding box center [348, 142] width 320 height 20
type input "Drywall"
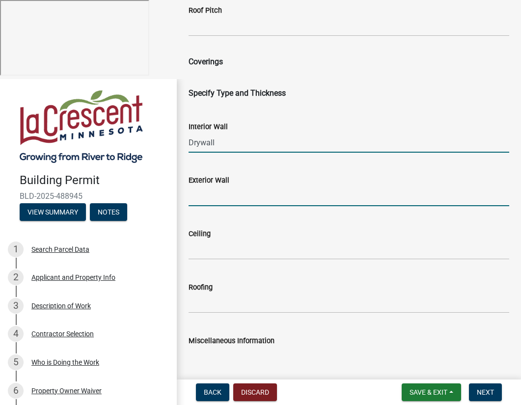
click at [255, 199] on input "Exterior Wall" at bounding box center [348, 196] width 320 height 20
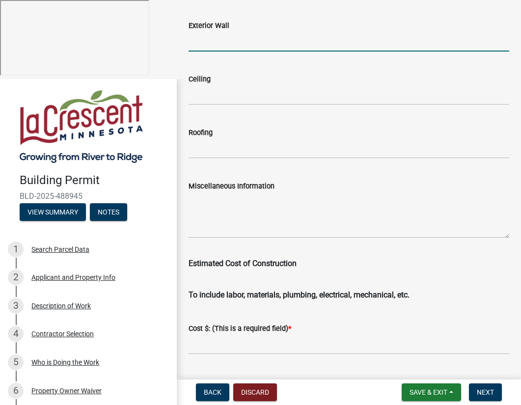
scroll to position [1512, 0]
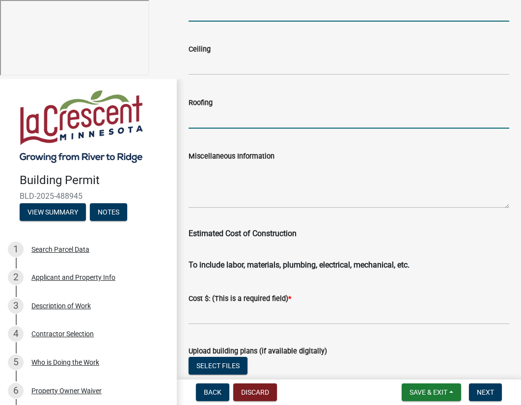
click at [249, 121] on input "Roofing" at bounding box center [348, 118] width 320 height 20
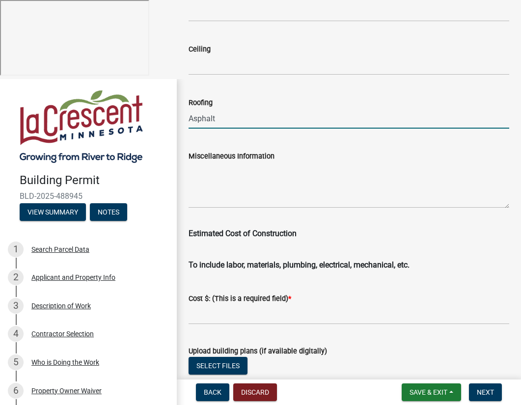
type input "Asphalt"
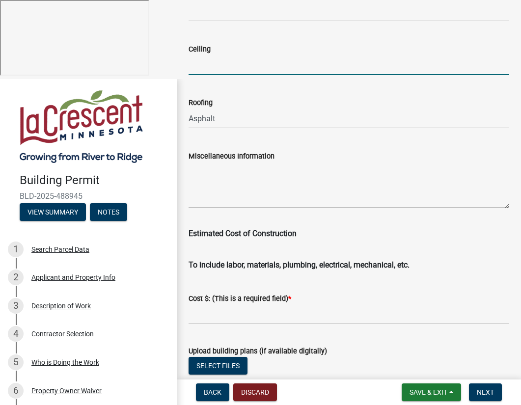
click at [243, 64] on input "Ceiling" at bounding box center [348, 65] width 320 height 20
type input "Drywall"
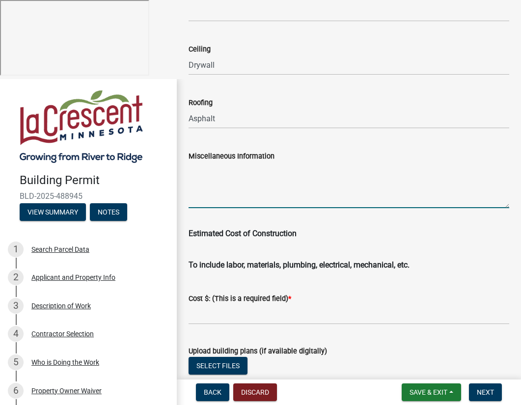
click at [377, 194] on textarea "Miscellaneous Information" at bounding box center [348, 185] width 320 height 46
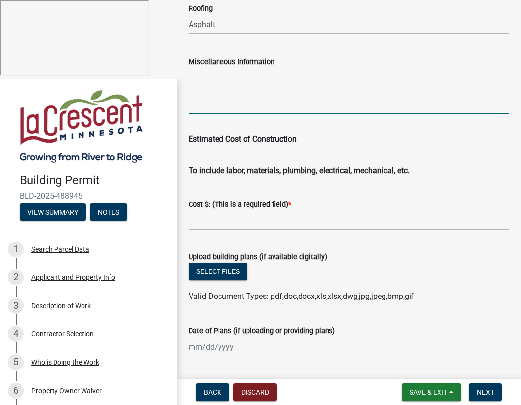
scroll to position [1610, 0]
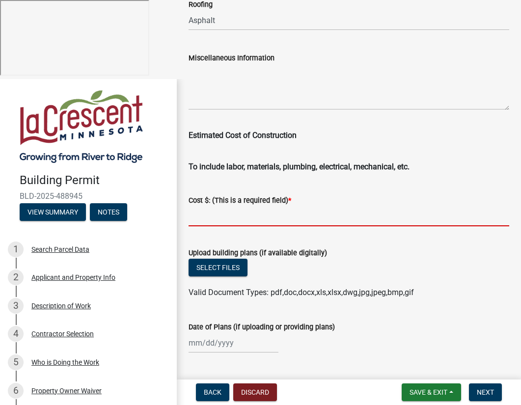
click at [260, 217] on input "text" at bounding box center [348, 216] width 320 height 20
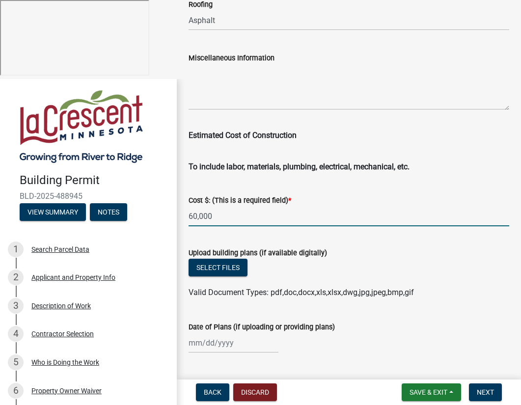
type input "60000"
click at [465, 268] on div "Select files" at bounding box center [348, 269] width 320 height 20
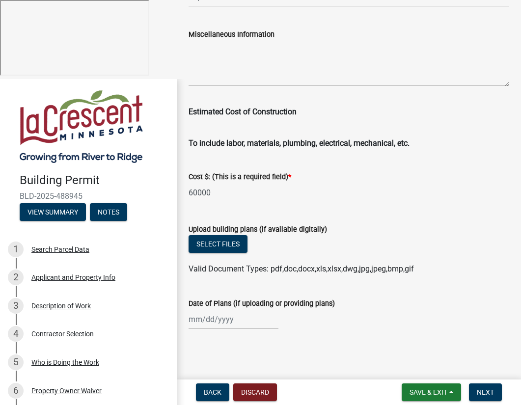
scroll to position [1635, 0]
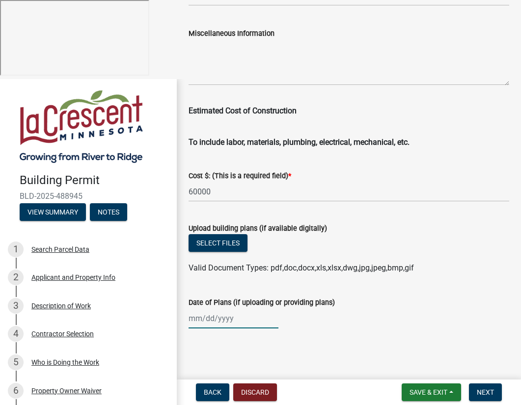
click at [230, 318] on div at bounding box center [233, 318] width 90 height 20
select select "10"
select select "2025"
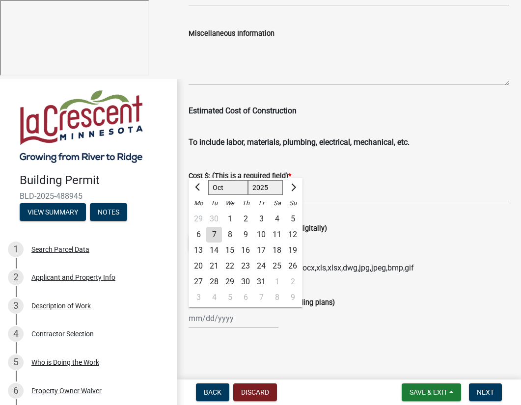
click at [431, 305] on div "Date of Plans (if uploading or providing plans)" at bounding box center [348, 302] width 320 height 12
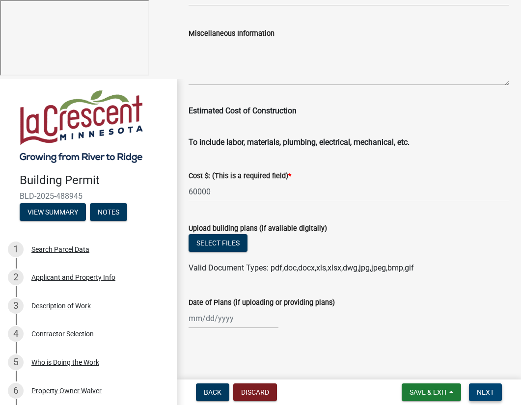
click at [485, 394] on span "Next" at bounding box center [485, 392] width 17 height 8
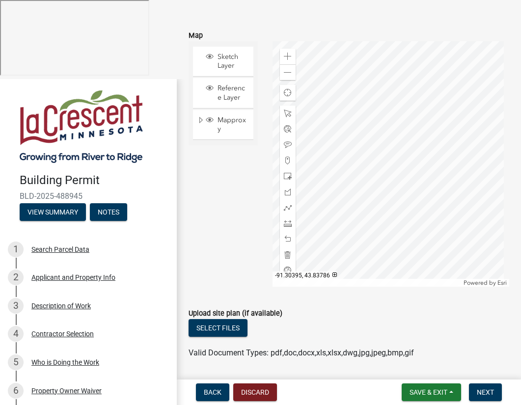
scroll to position [233, 0]
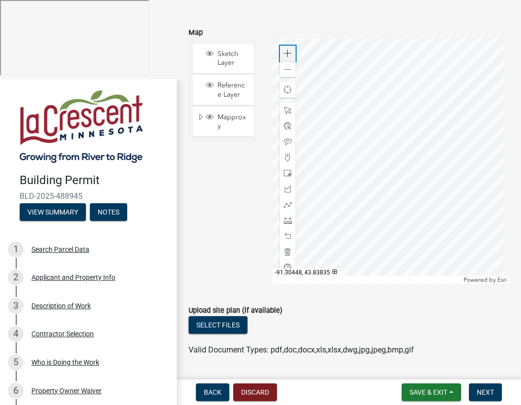
click at [286, 57] on span at bounding box center [288, 54] width 8 height 8
click at [390, 138] on div at bounding box center [390, 160] width 237 height 245
click at [284, 146] on span at bounding box center [288, 142] width 8 height 8
click at [344, 149] on div at bounding box center [390, 160] width 237 height 245
click at [371, 141] on div at bounding box center [390, 160] width 237 height 245
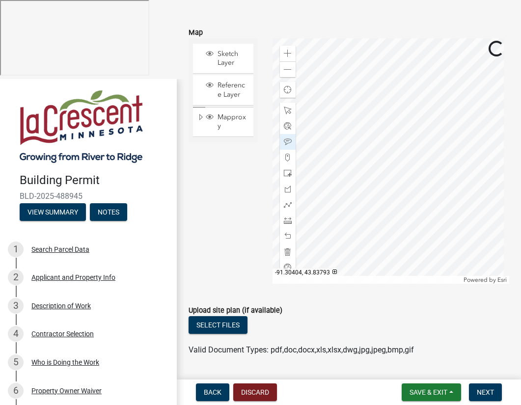
click at [363, 138] on div at bounding box center [390, 160] width 237 height 245
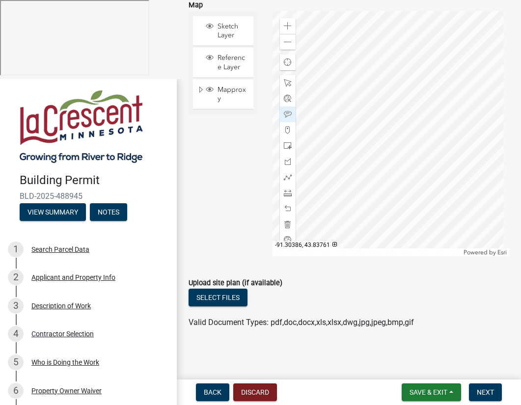
scroll to position [272, 0]
click at [490, 390] on span "Next" at bounding box center [485, 392] width 17 height 8
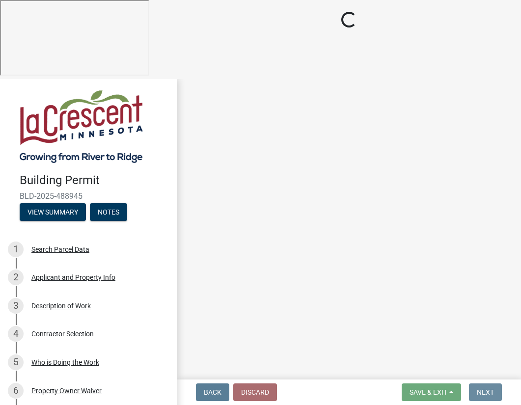
scroll to position [0, 0]
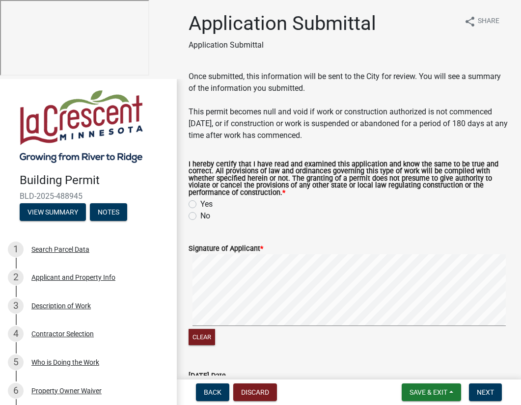
click at [200, 204] on label "Yes" at bounding box center [206, 204] width 12 height 12
click at [200, 204] on input "Yes" at bounding box center [203, 201] width 6 height 6
radio input "true"
click at [493, 392] on span "Next" at bounding box center [485, 392] width 17 height 8
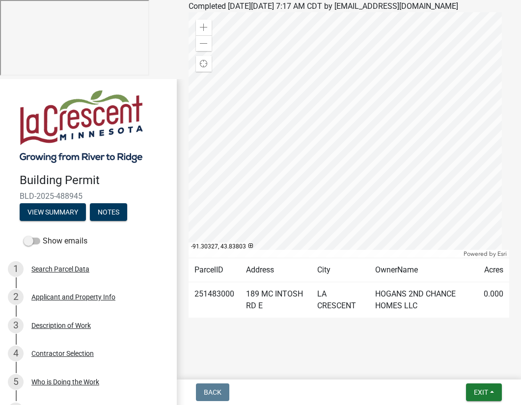
scroll to position [207, 0]
